Goal: Task Accomplishment & Management: Use online tool/utility

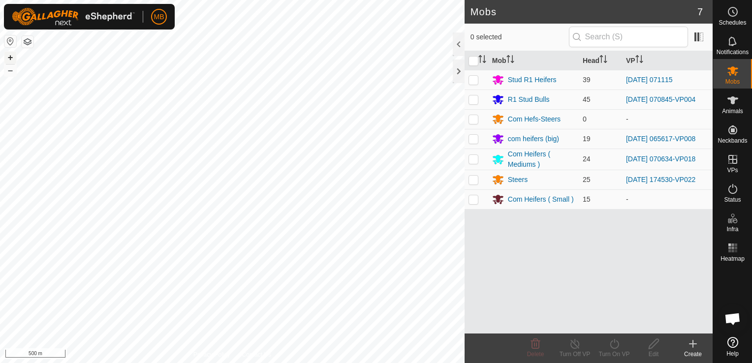
click at [9, 58] on button "+" at bounding box center [10, 58] width 12 height 12
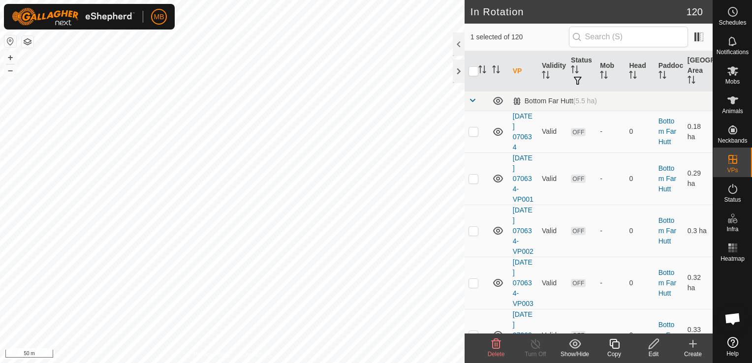
checkbox input "true"
checkbox input "false"
checkbox input "true"
checkbox input "false"
click at [614, 351] on div "Copy" at bounding box center [614, 354] width 39 height 9
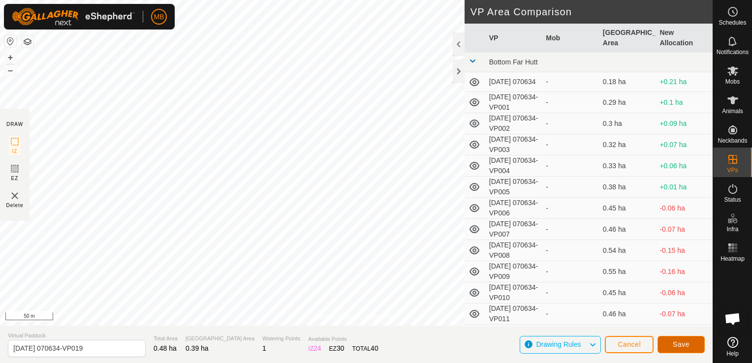
click at [687, 348] on span "Save" at bounding box center [681, 345] width 17 height 8
